Goal: Task Accomplishment & Management: Manage account settings

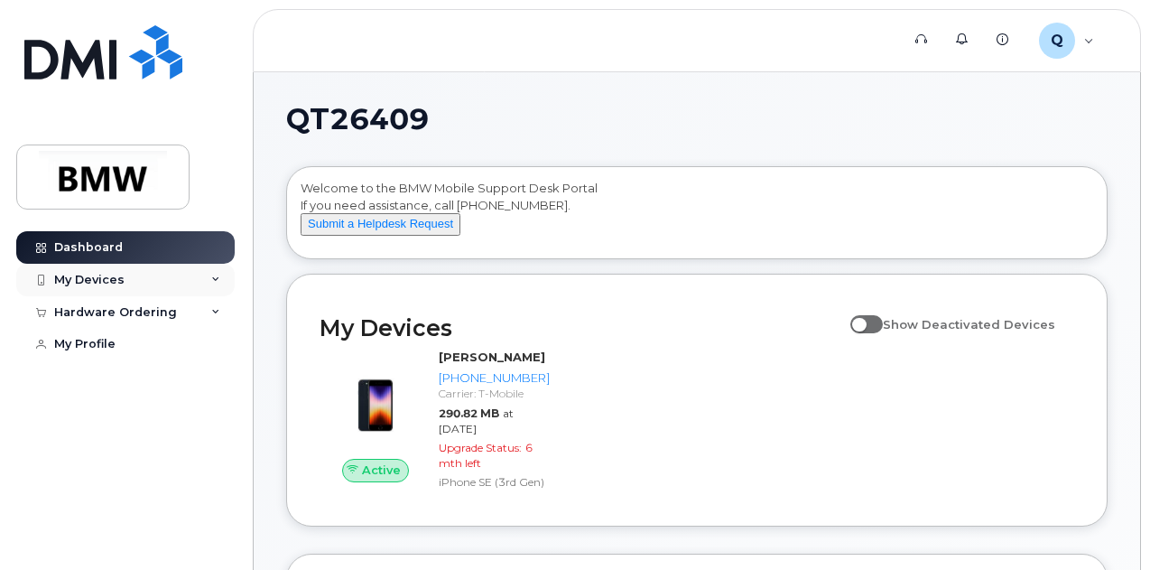
click at [130, 279] on div "My Devices" at bounding box center [125, 280] width 218 height 33
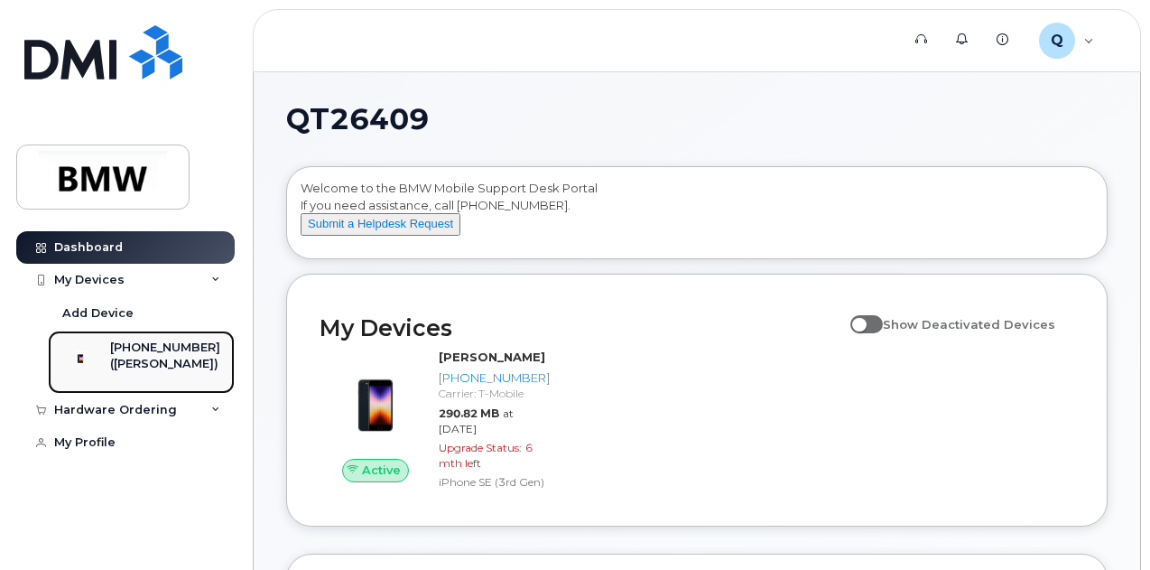
click at [148, 344] on div "[PHONE_NUMBER]" at bounding box center [165, 347] width 110 height 16
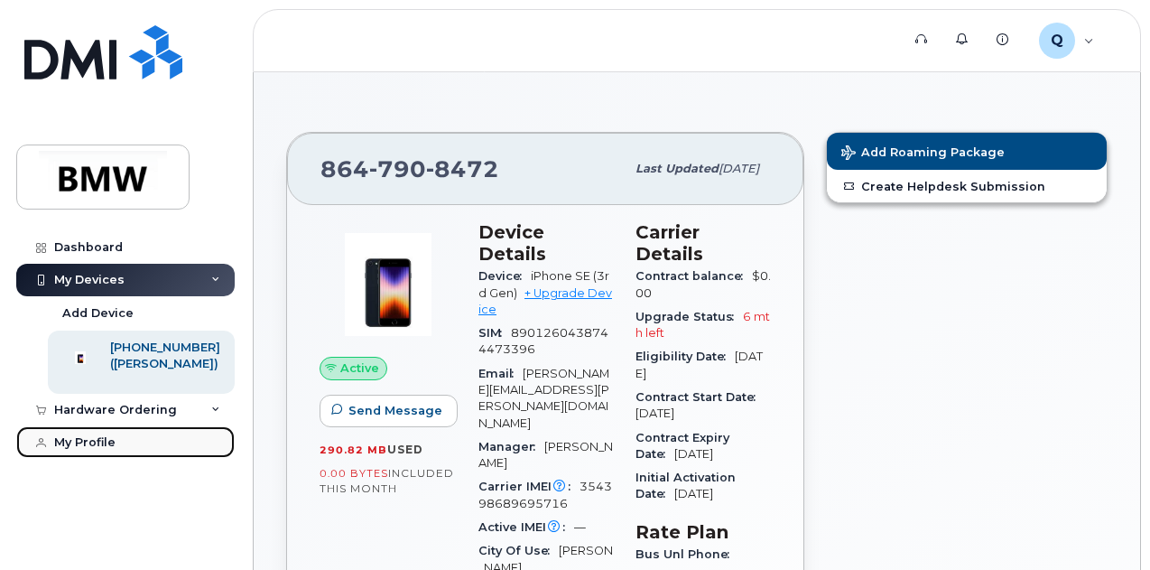
click at [98, 450] on div "My Profile" at bounding box center [84, 442] width 61 height 14
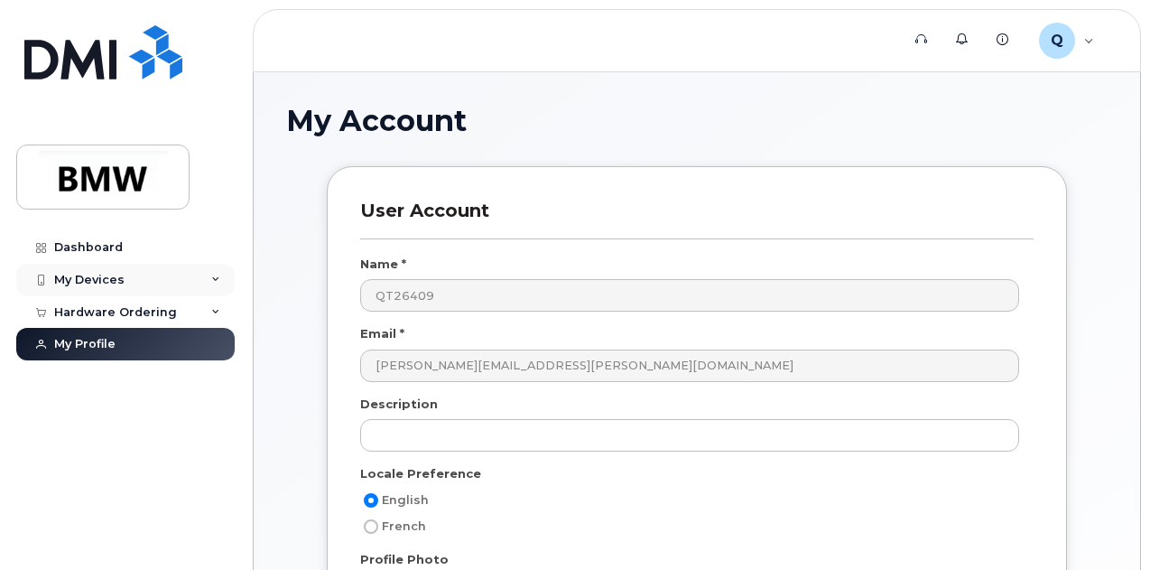
click at [122, 281] on div "My Devices" at bounding box center [125, 280] width 218 height 33
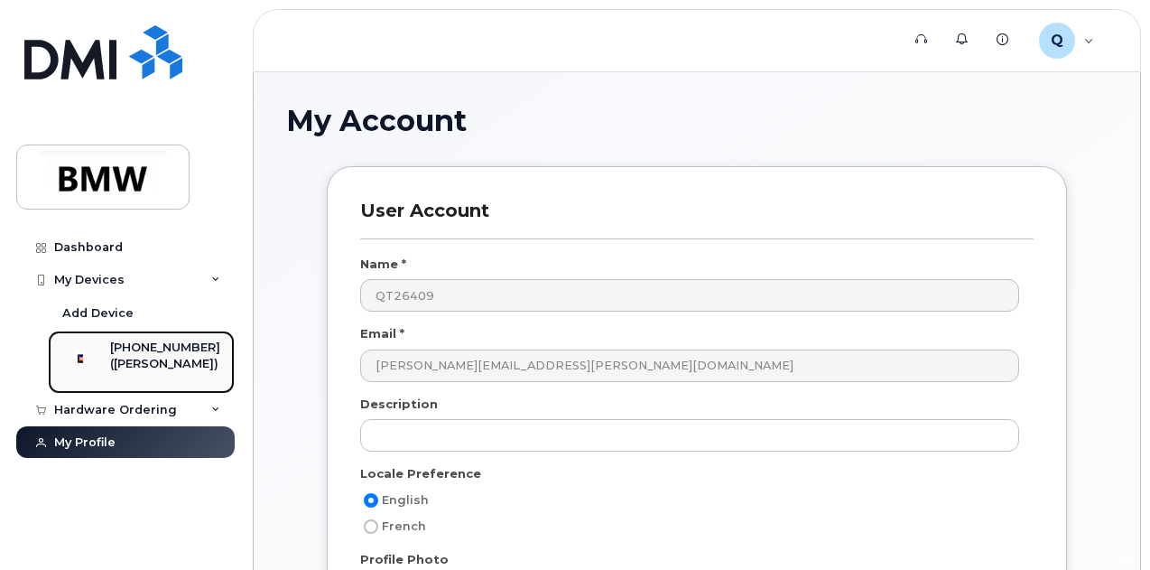
click at [144, 351] on div "[PHONE_NUMBER]" at bounding box center [165, 347] width 110 height 16
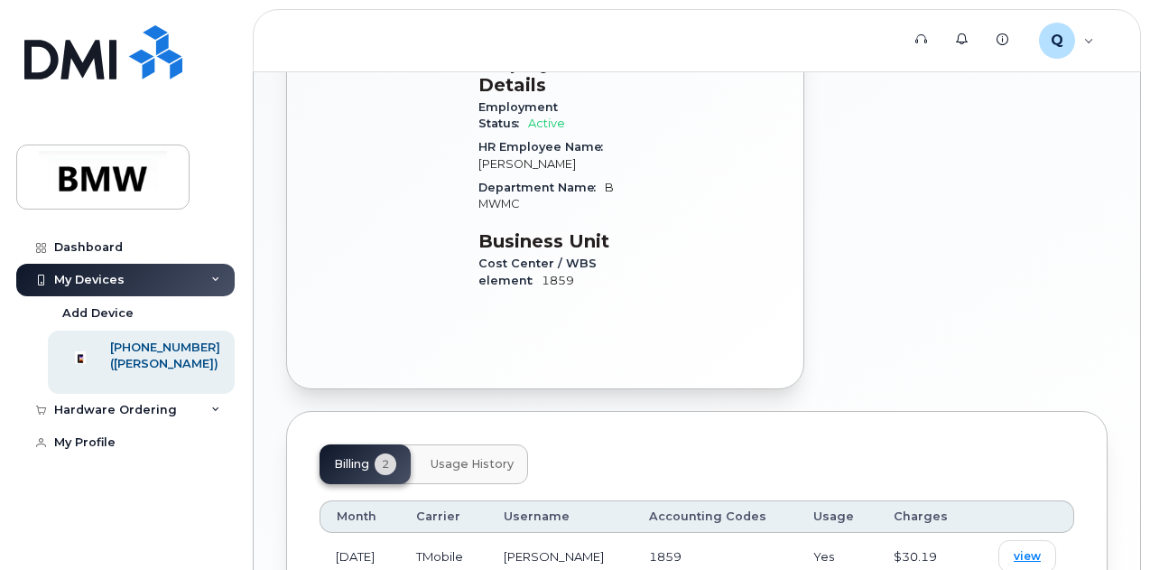
scroll to position [663, 0]
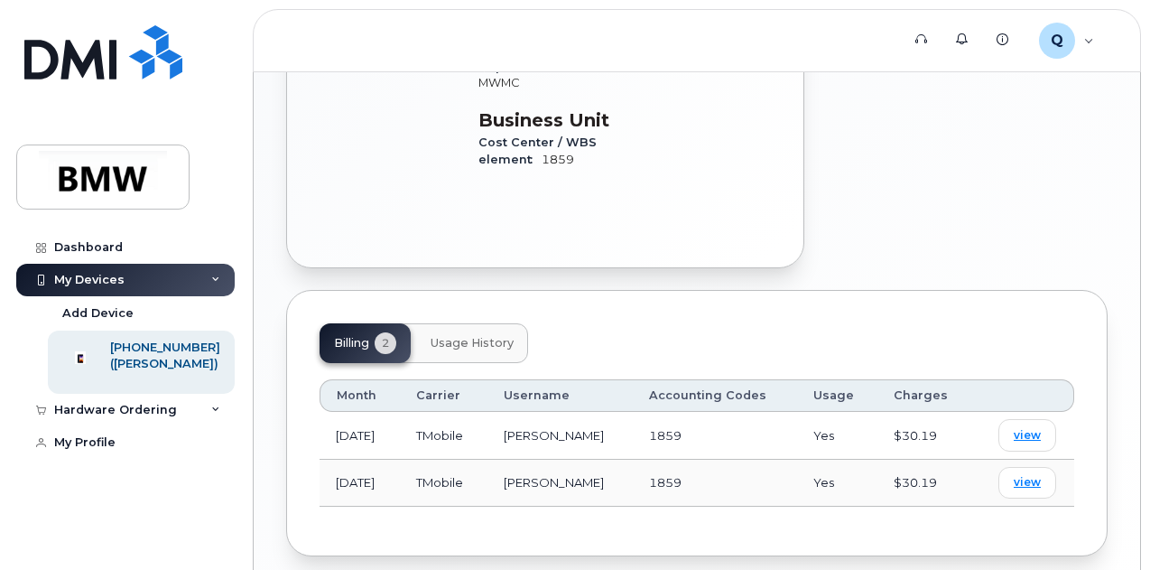
click at [430, 323] on button "Usage History" at bounding box center [472, 343] width 112 height 40
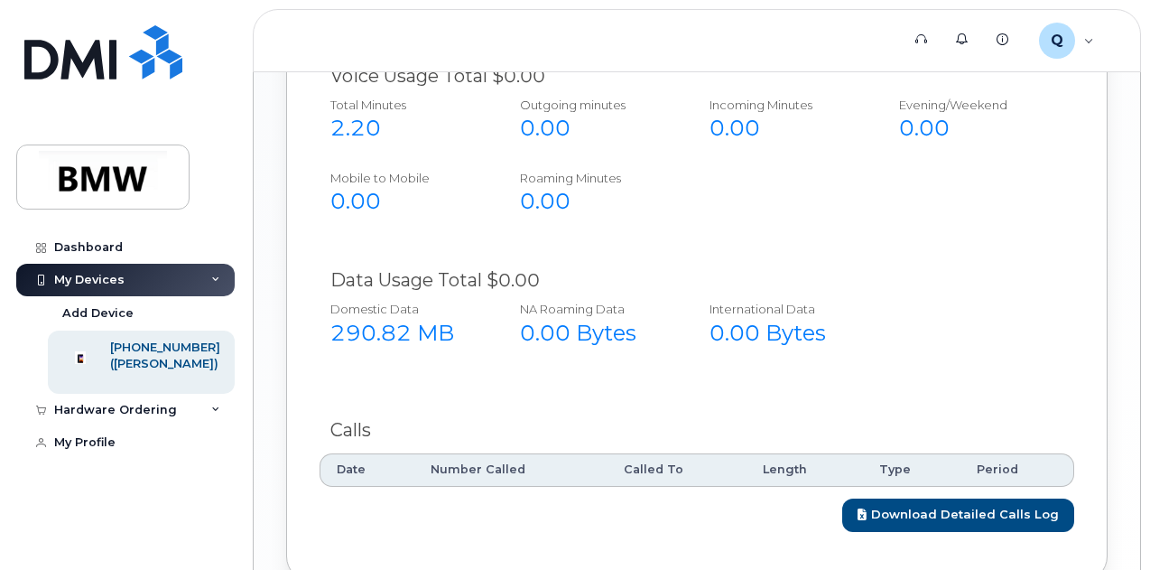
scroll to position [1095, 0]
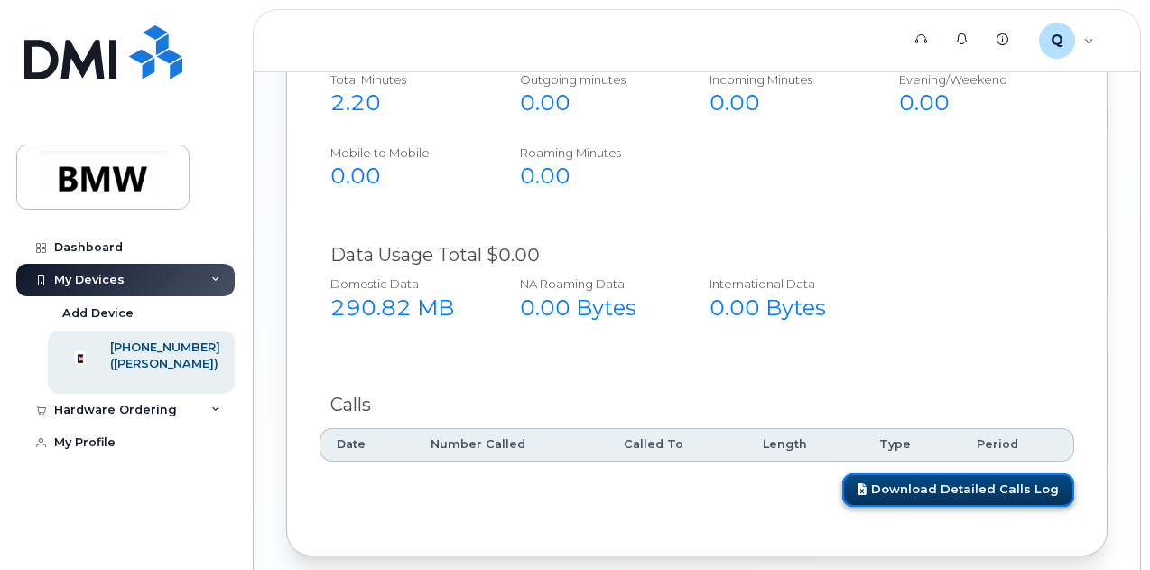
click at [952, 473] on link "Download Detailed Calls Log" at bounding box center [958, 489] width 232 height 33
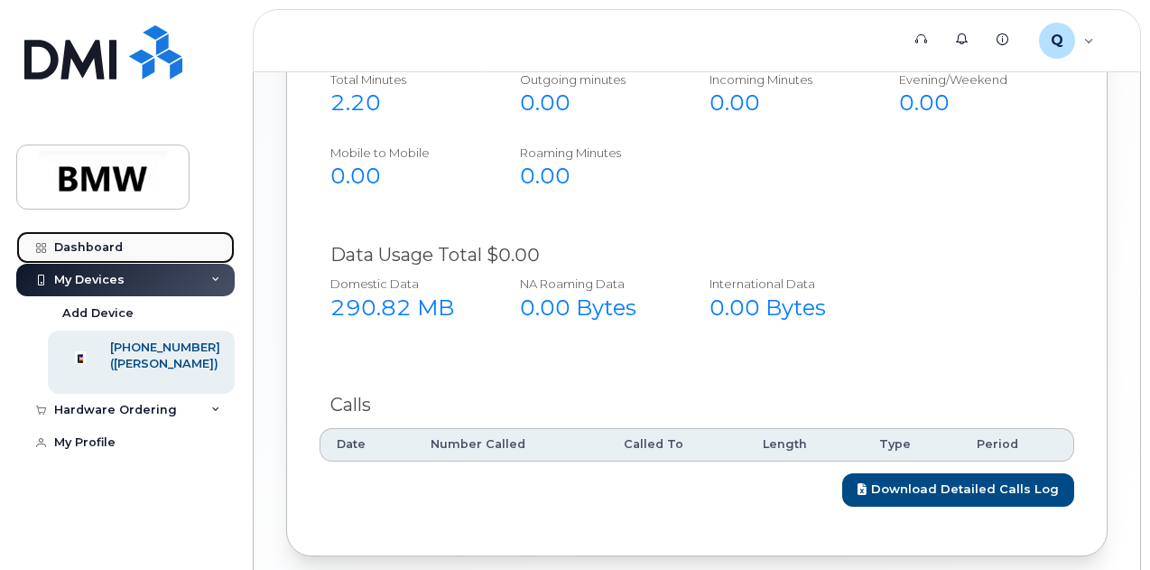
click at [107, 248] on div "Dashboard" at bounding box center [88, 247] width 69 height 14
